Goal: Task Accomplishment & Management: Manage account settings

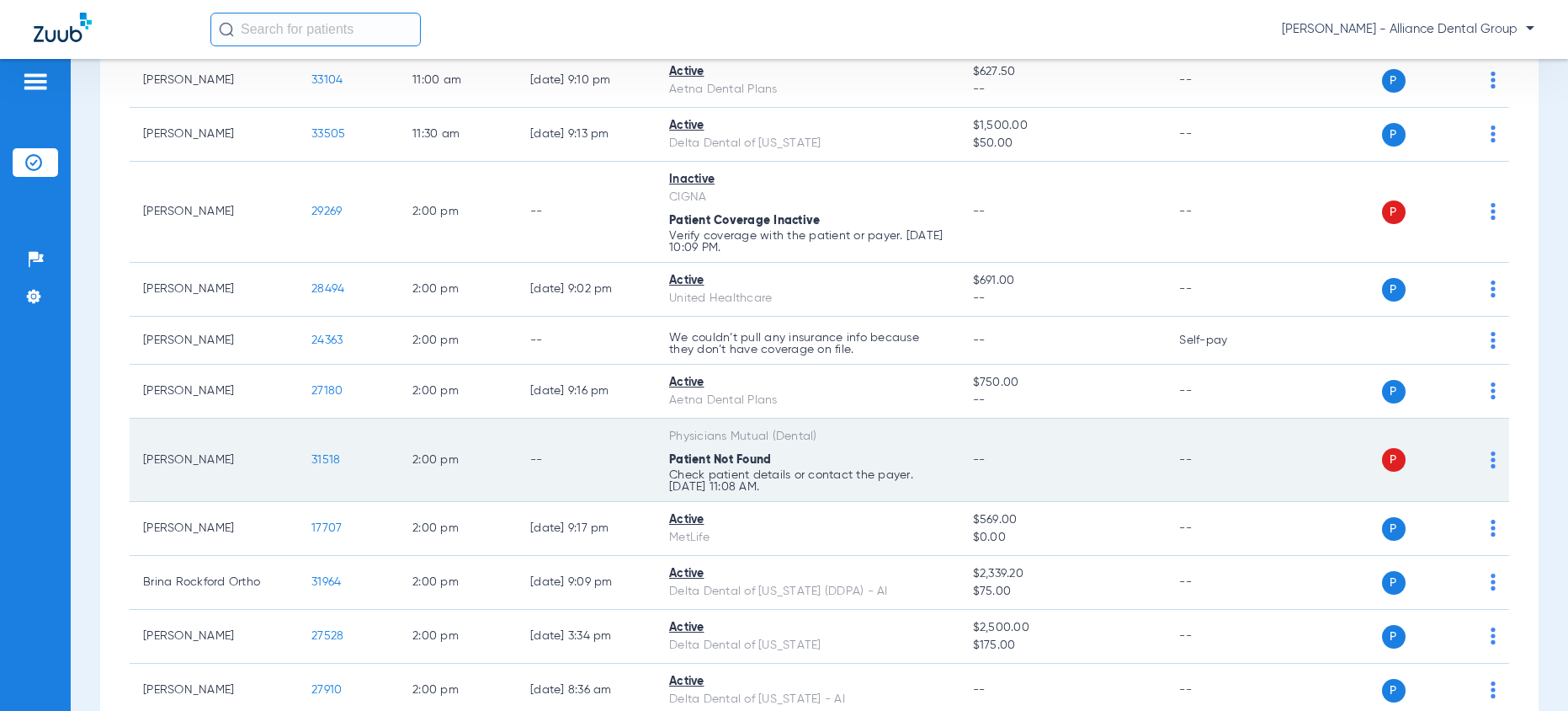
scroll to position [1684, 0]
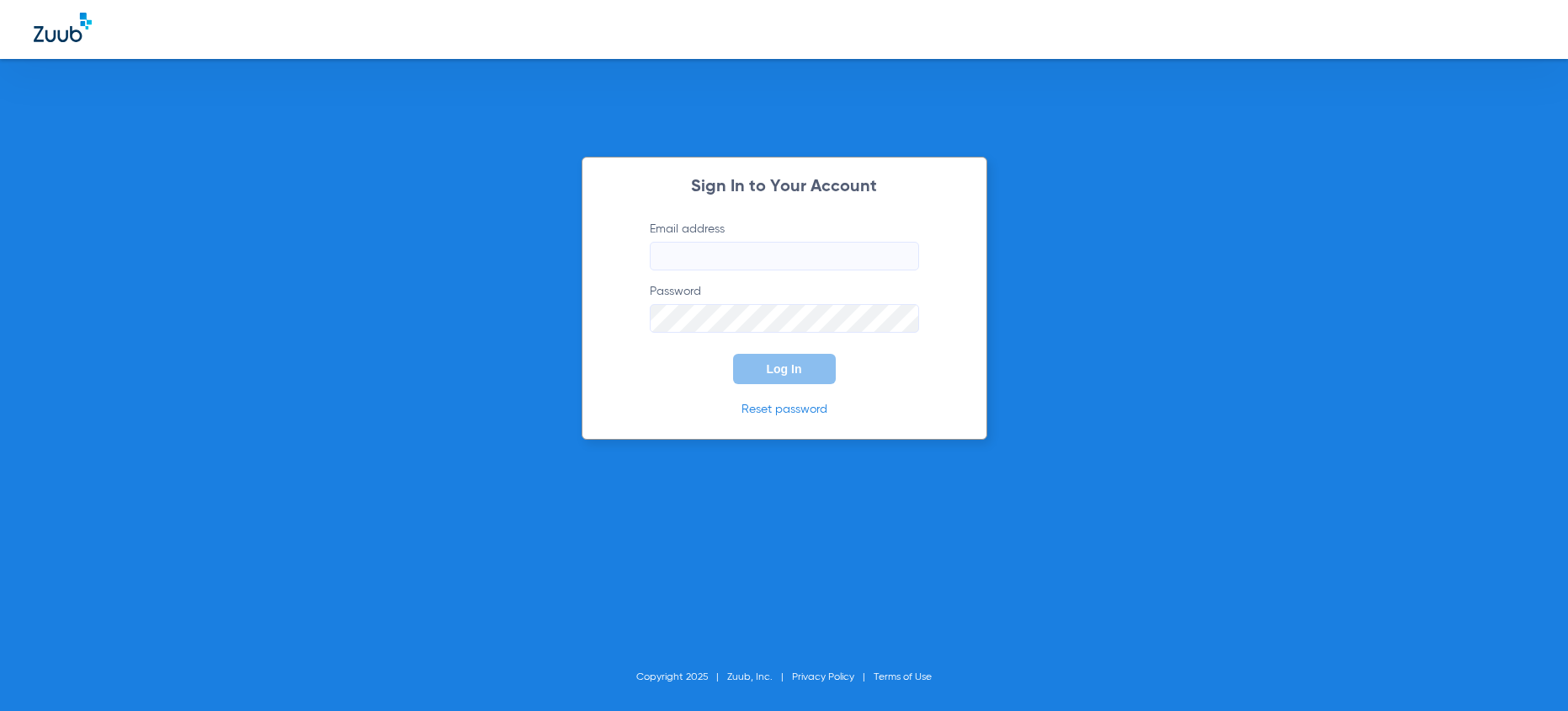
click at [697, 262] on input "Email address" at bounding box center [784, 256] width 269 height 29
type input "[EMAIL_ADDRESS][DOMAIN_NAME]"
click at [733, 353] on button "Log In" at bounding box center [785, 368] width 103 height 31
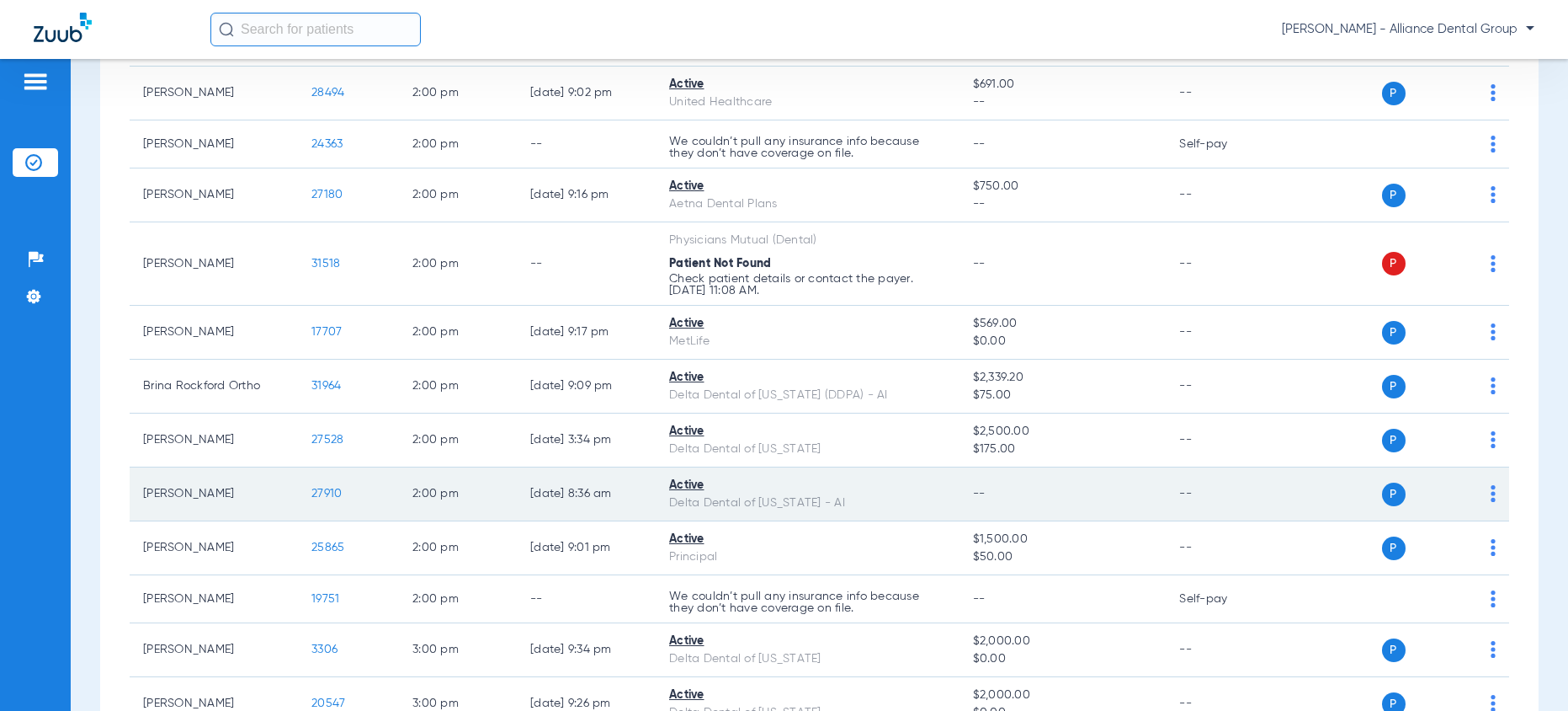
scroll to position [1768, 0]
